Goal: Navigation & Orientation: Find specific page/section

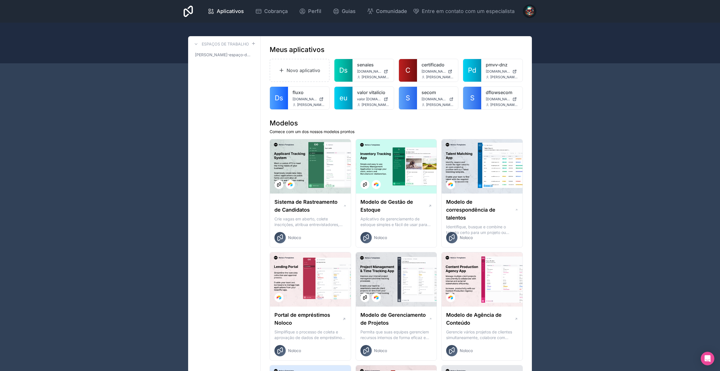
click at [345, 70] on font "Ds" at bounding box center [343, 70] width 8 height 8
click at [279, 98] on font "Ds" at bounding box center [279, 98] width 8 height 8
